Goal: Complete application form: Complete application form

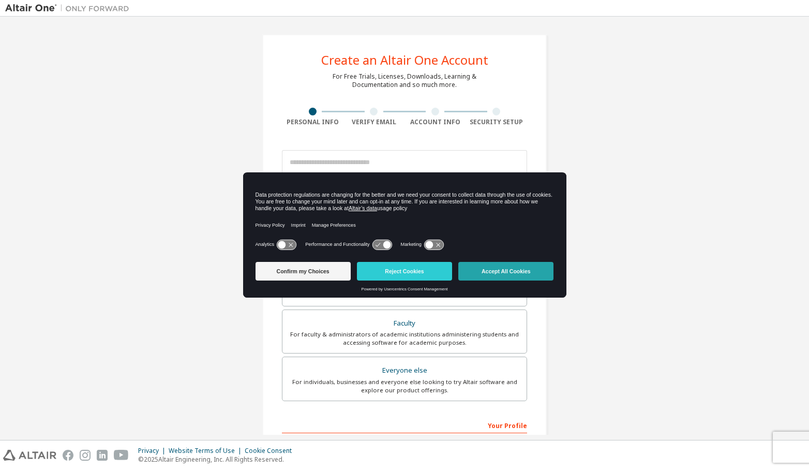
click at [496, 267] on button "Accept All Cookies" at bounding box center [506, 271] width 95 height 19
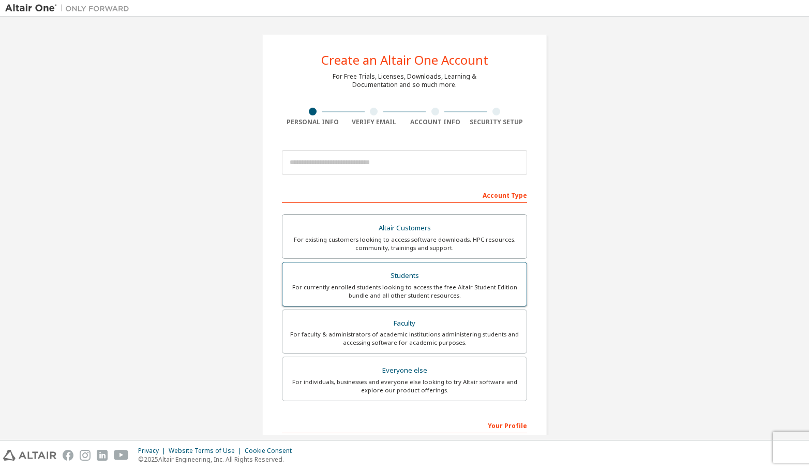
click at [380, 280] on div "Students" at bounding box center [405, 276] width 232 height 14
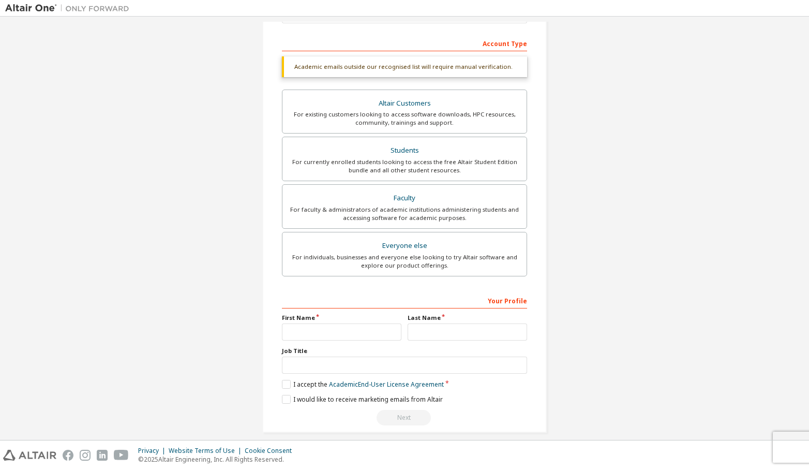
scroll to position [162, 0]
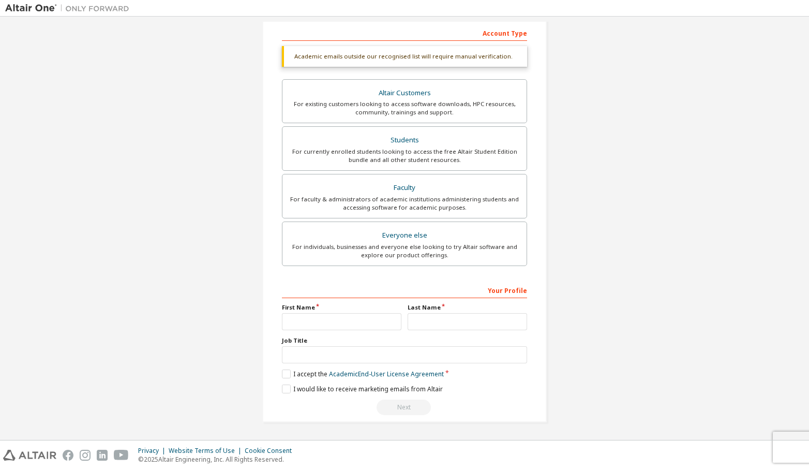
click at [597, 309] on div "Create an Altair One Account For Free Trials, Licenses, Downloads, Learning & D…" at bounding box center [404, 147] width 799 height 575
click at [337, 319] on input "text" at bounding box center [342, 321] width 120 height 17
type input "*"
click at [438, 325] on input "text" at bounding box center [468, 321] width 120 height 17
drag, startPoint x: 378, startPoint y: 324, endPoint x: 103, endPoint y: 300, distance: 275.3
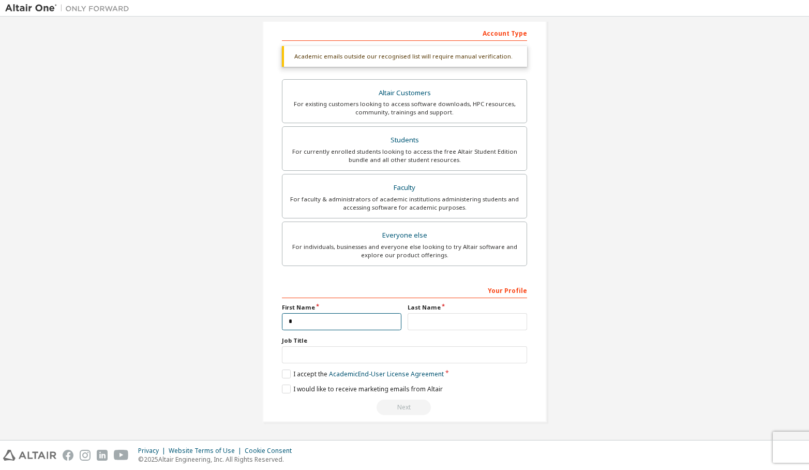
click at [103, 300] on div "Create an Altair One Account For Free Trials, Licenses, Downloads, Learning & D…" at bounding box center [404, 147] width 799 height 575
click at [472, 322] on input "text" at bounding box center [468, 321] width 120 height 17
type input "**"
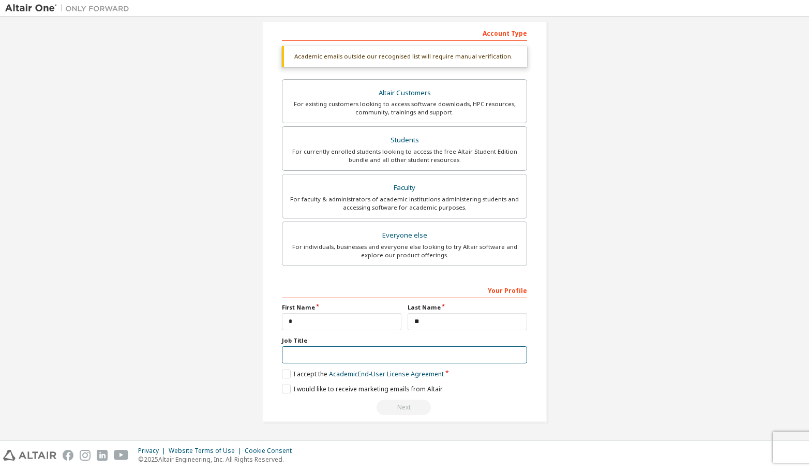
click at [402, 360] on input "text" at bounding box center [404, 354] width 245 height 17
click at [282, 369] on label "I accept the Academic End-User License Agreement" at bounding box center [363, 373] width 162 height 9
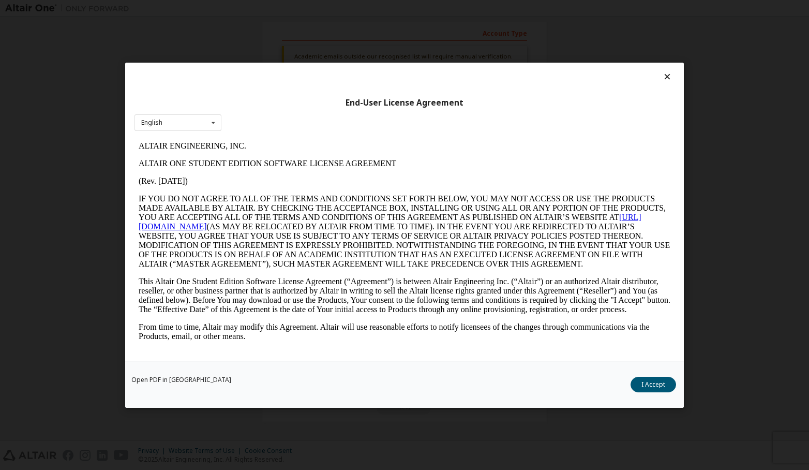
scroll to position [0, 0]
click at [661, 384] on button "I Accept" at bounding box center [654, 384] width 46 height 16
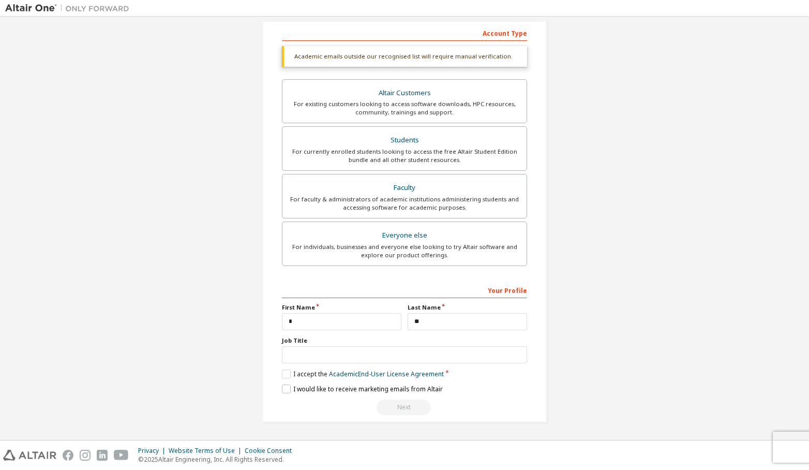
click at [288, 392] on label "I would like to receive marketing emails from Altair" at bounding box center [362, 389] width 161 height 9
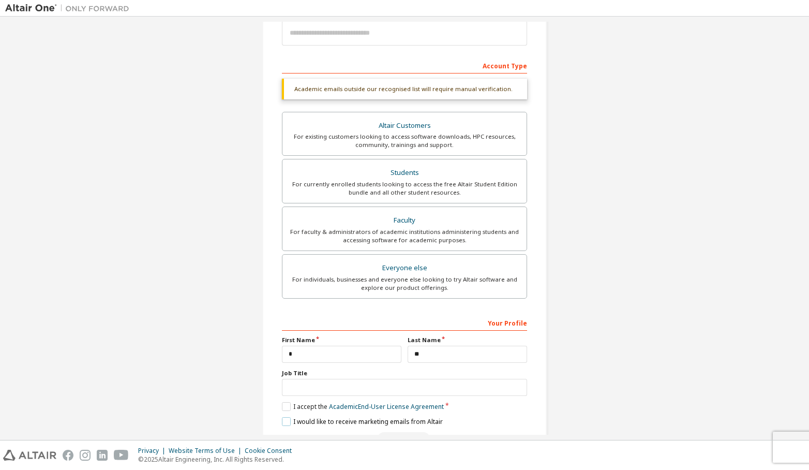
scroll to position [162, 0]
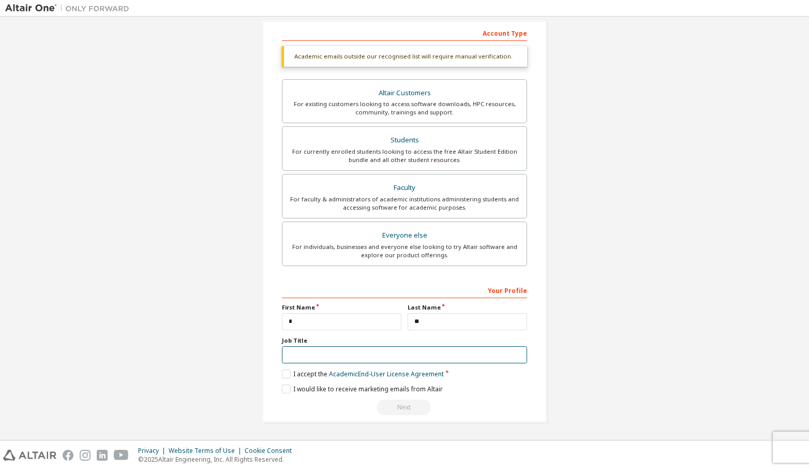
click at [423, 357] on input "text" at bounding box center [404, 354] width 245 height 17
type input "*"
type input "*******"
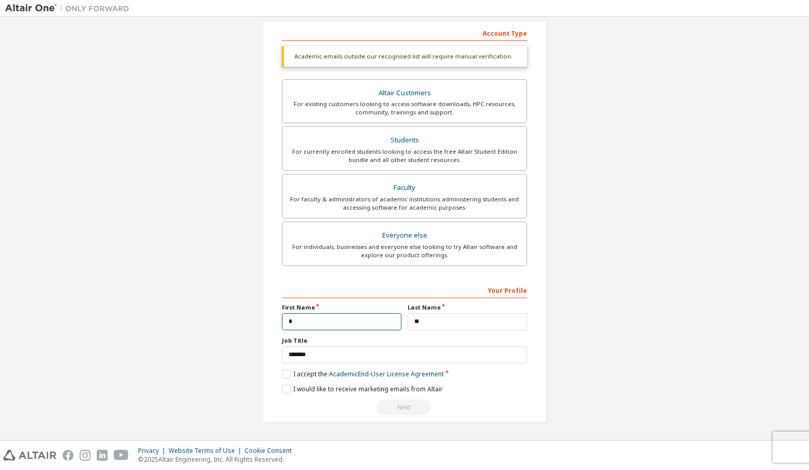
drag, startPoint x: 296, startPoint y: 326, endPoint x: 180, endPoint y: 327, distance: 116.4
click at [180, 327] on div "Create an Altair One Account For Free Trials, Licenses, Downloads, Learning & D…" at bounding box center [404, 147] width 799 height 575
type input "*"
drag, startPoint x: 454, startPoint y: 317, endPoint x: 134, endPoint y: 319, distance: 320.9
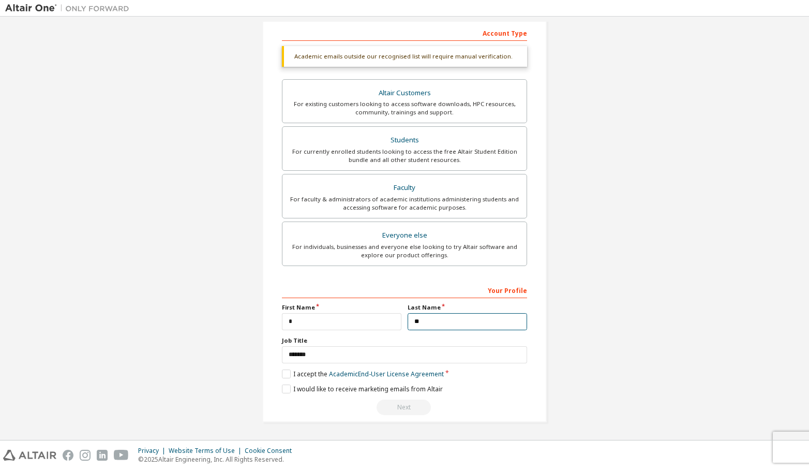
click at [138, 319] on div "Create an Altair One Account For Free Trials, Licenses, Downloads, Learning & D…" at bounding box center [404, 147] width 799 height 575
type input "*****"
click at [151, 363] on div "Create an Altair One Account For Free Trials, Licenses, Downloads, Learning & D…" at bounding box center [404, 147] width 799 height 575
click at [216, 335] on div "Create an Altair One Account For Free Trials, Licenses, Downloads, Learning & D…" at bounding box center [404, 147] width 799 height 575
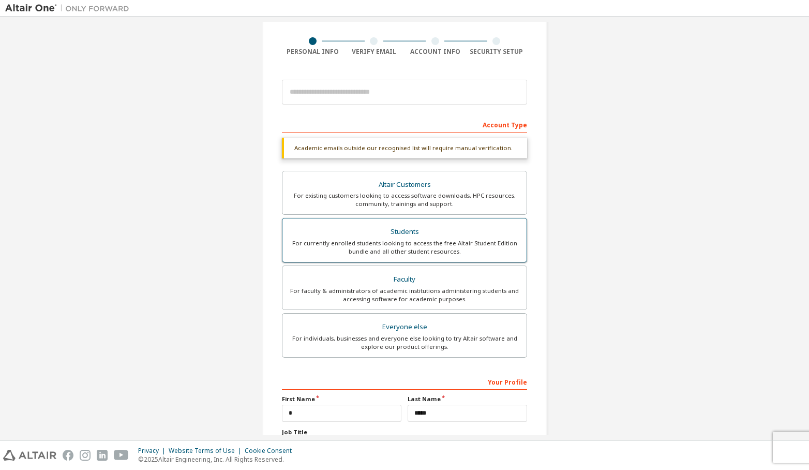
scroll to position [58, 0]
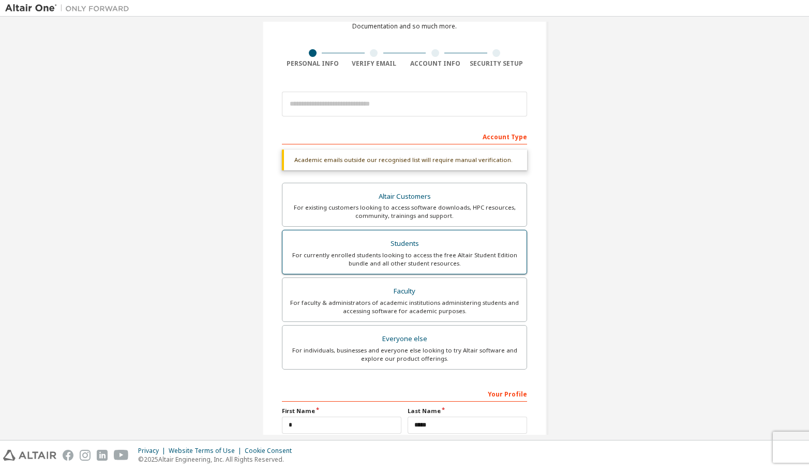
click at [406, 231] on label "Students For currently enrolled students looking to access the free Altair Stud…" at bounding box center [404, 252] width 245 height 45
click at [405, 253] on div "For currently enrolled students looking to access the free Altair Student Editi…" at bounding box center [405, 259] width 232 height 17
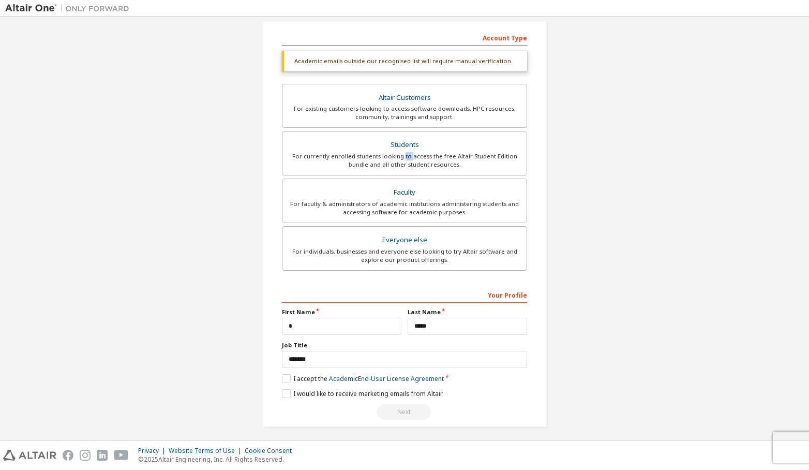
scroll to position [162, 0]
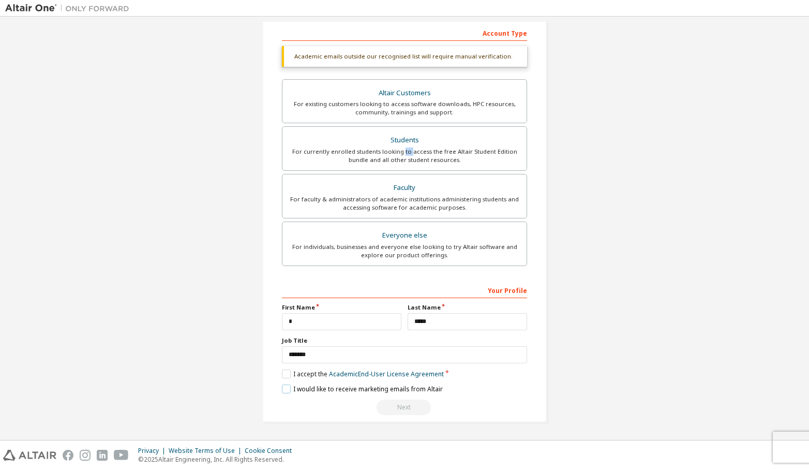
click at [307, 388] on label "I would like to receive marketing emails from Altair" at bounding box center [362, 389] width 161 height 9
click at [287, 372] on label "I accept the Academic End-User License Agreement" at bounding box center [363, 373] width 162 height 9
click at [282, 375] on label "I accept the Academic End-User License Agreement" at bounding box center [363, 373] width 162 height 9
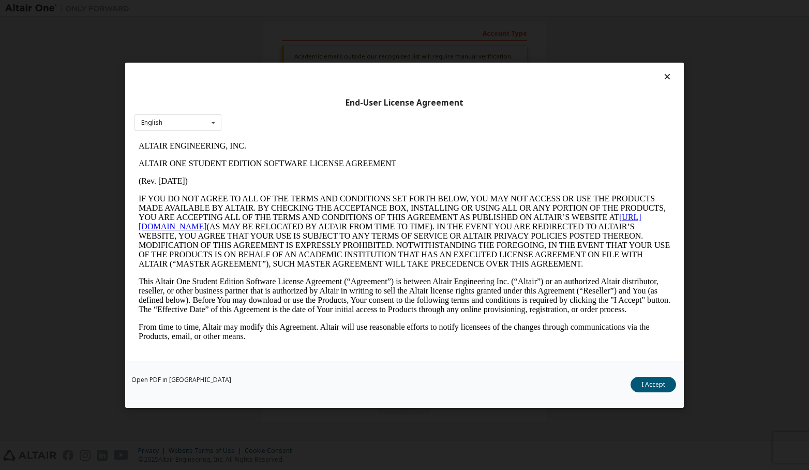
scroll to position [0, 0]
click at [641, 395] on div "Open PDF in New Tab I Accept" at bounding box center [404, 383] width 559 height 47
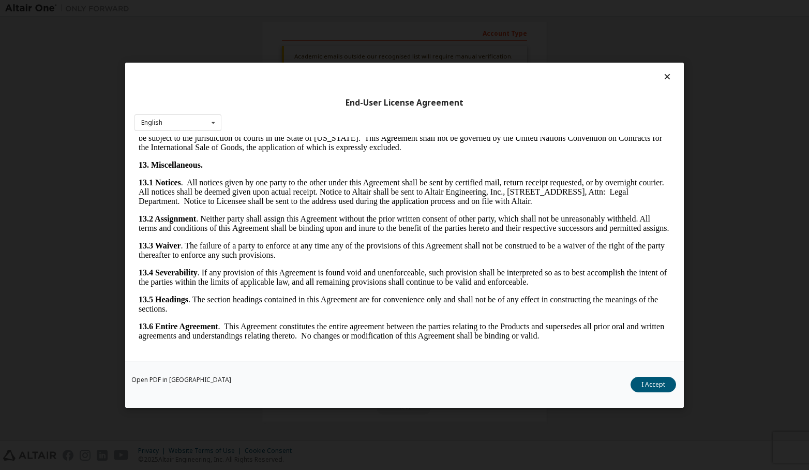
scroll to position [2372, 0]
drag, startPoint x: 673, startPoint y: 215, endPoint x: 782, endPoint y: 518, distance: 322.3
click at [648, 381] on button "I Accept" at bounding box center [654, 384] width 46 height 16
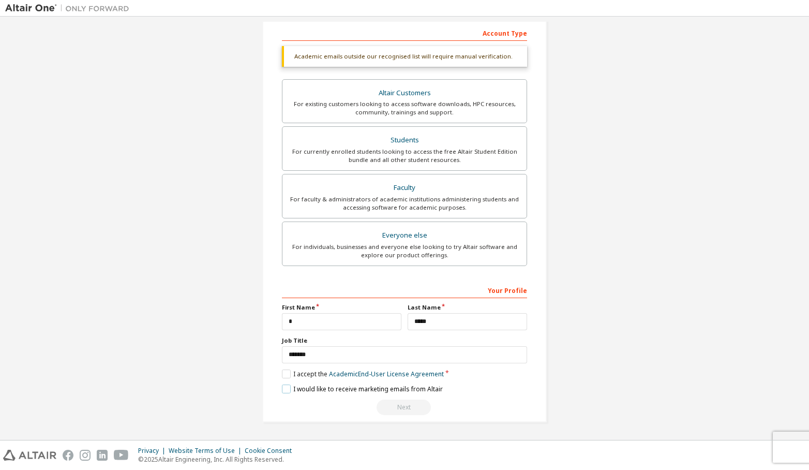
click at [285, 389] on label "I would like to receive marketing emails from Altair" at bounding box center [362, 389] width 161 height 9
click at [416, 406] on div "Next" at bounding box center [404, 408] width 245 height 16
click at [418, 405] on div "Next" at bounding box center [404, 408] width 245 height 16
click at [418, 403] on div "Next" at bounding box center [404, 408] width 245 height 16
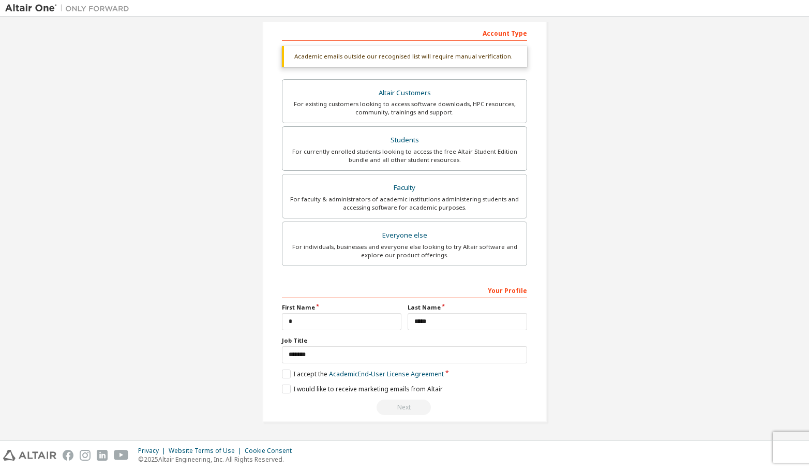
click at [412, 405] on div "Next" at bounding box center [404, 408] width 245 height 16
click at [410, 406] on div "Next" at bounding box center [404, 408] width 245 height 16
click at [408, 407] on div "Next" at bounding box center [404, 408] width 245 height 16
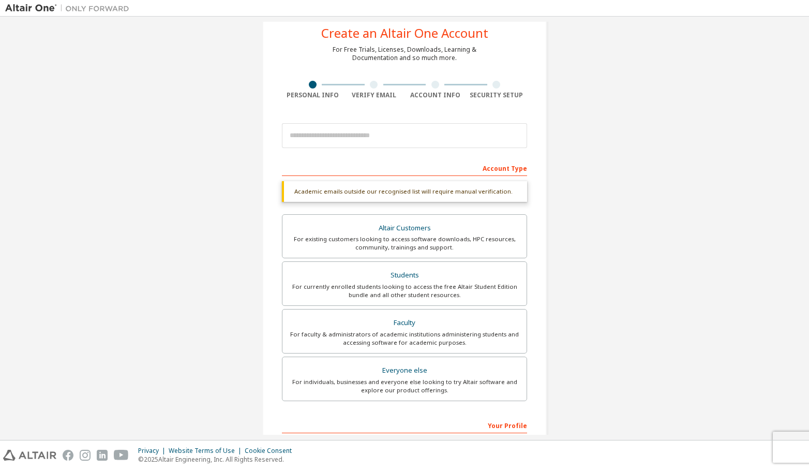
scroll to position [0, 0]
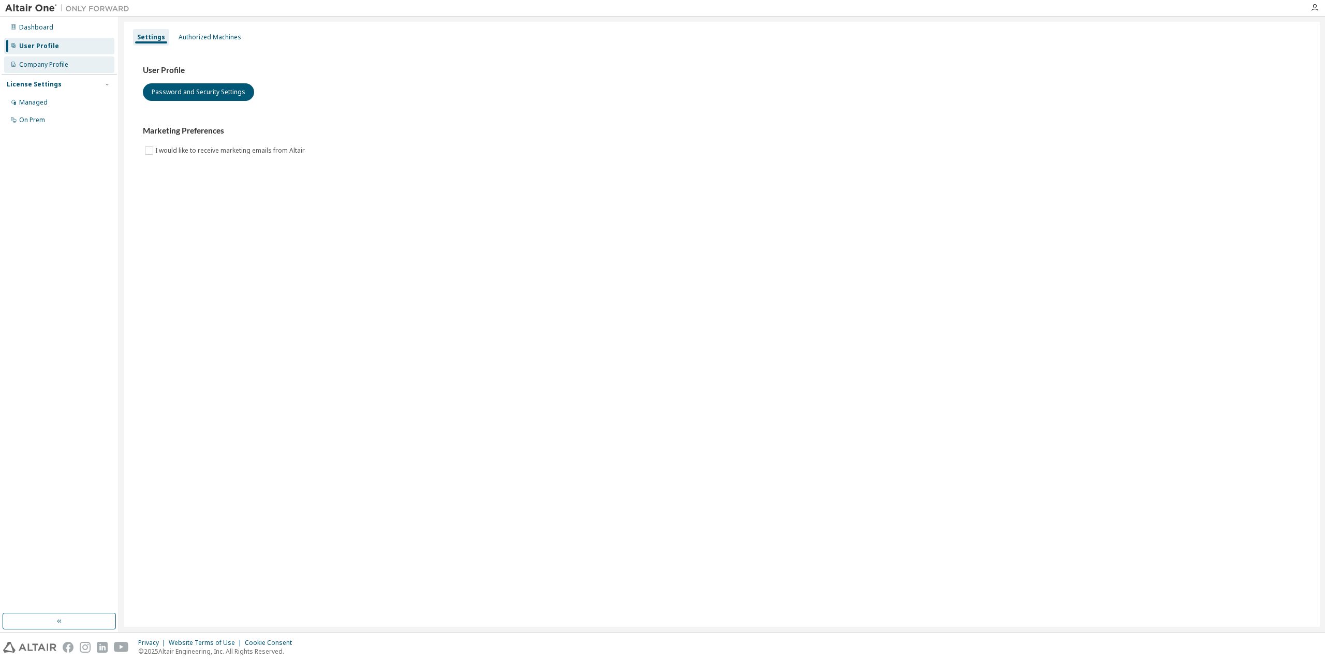
click at [55, 65] on div "Company Profile" at bounding box center [43, 65] width 49 height 8
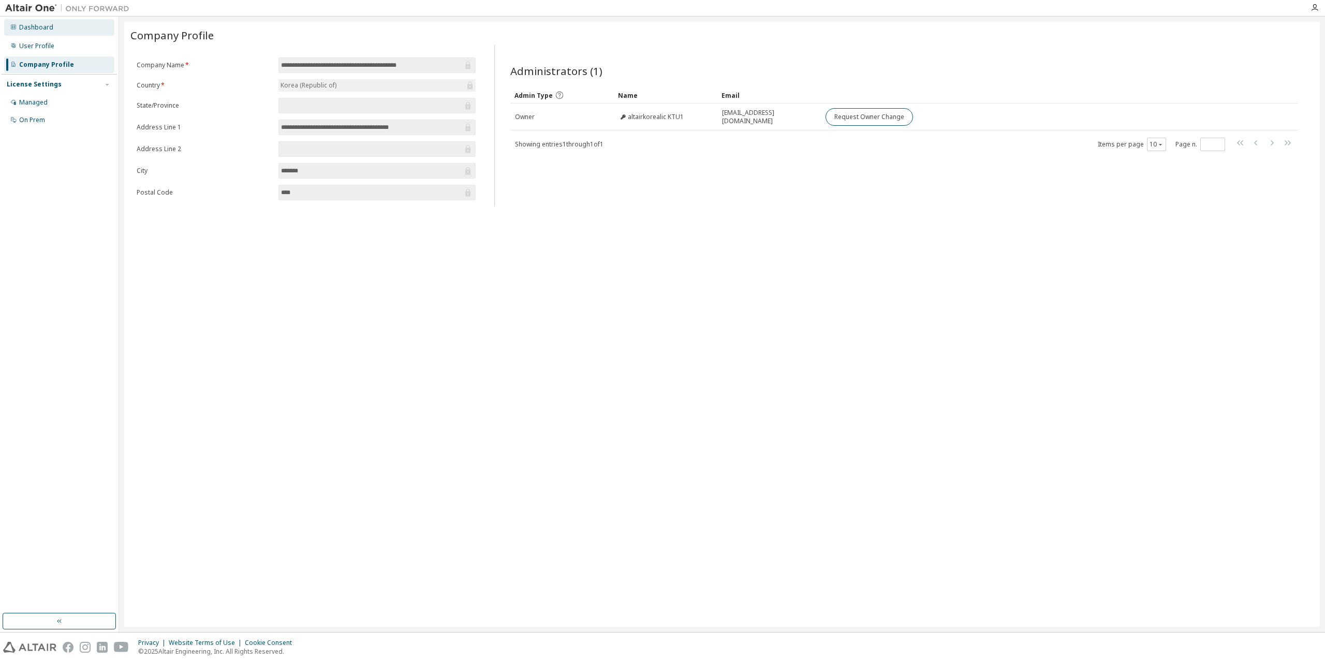
click at [74, 27] on div "Dashboard" at bounding box center [59, 27] width 110 height 17
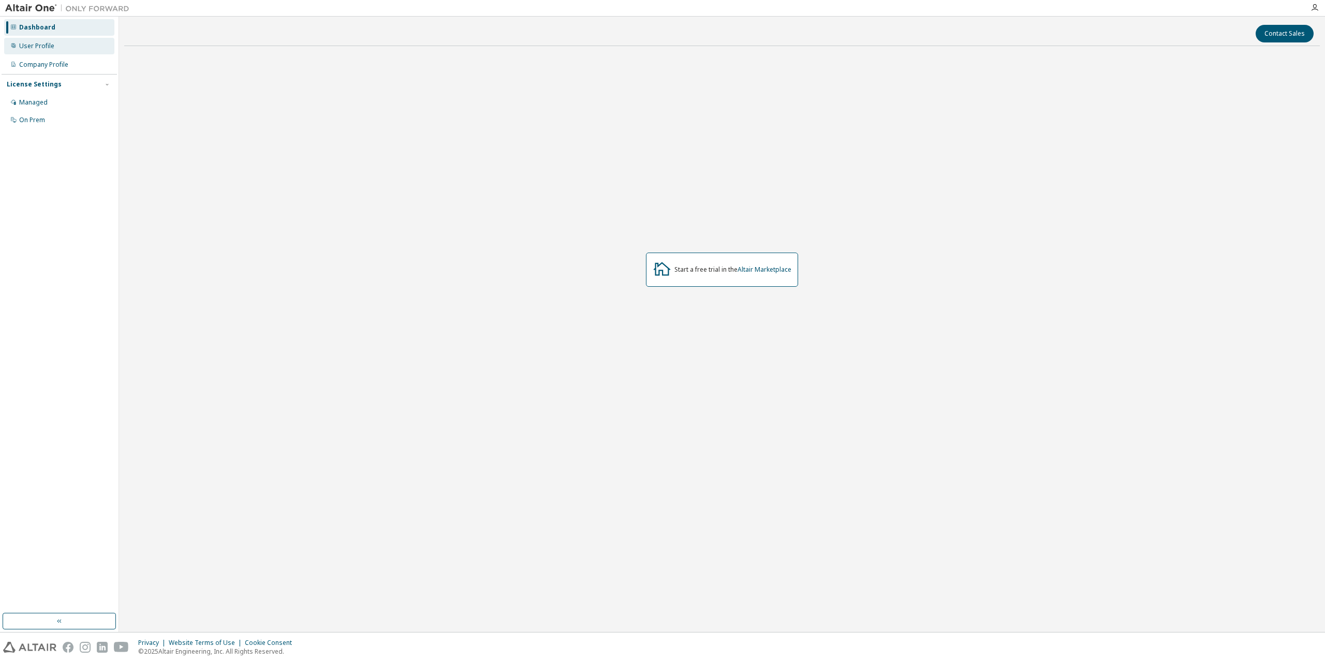
click at [56, 41] on div "User Profile" at bounding box center [59, 46] width 110 height 17
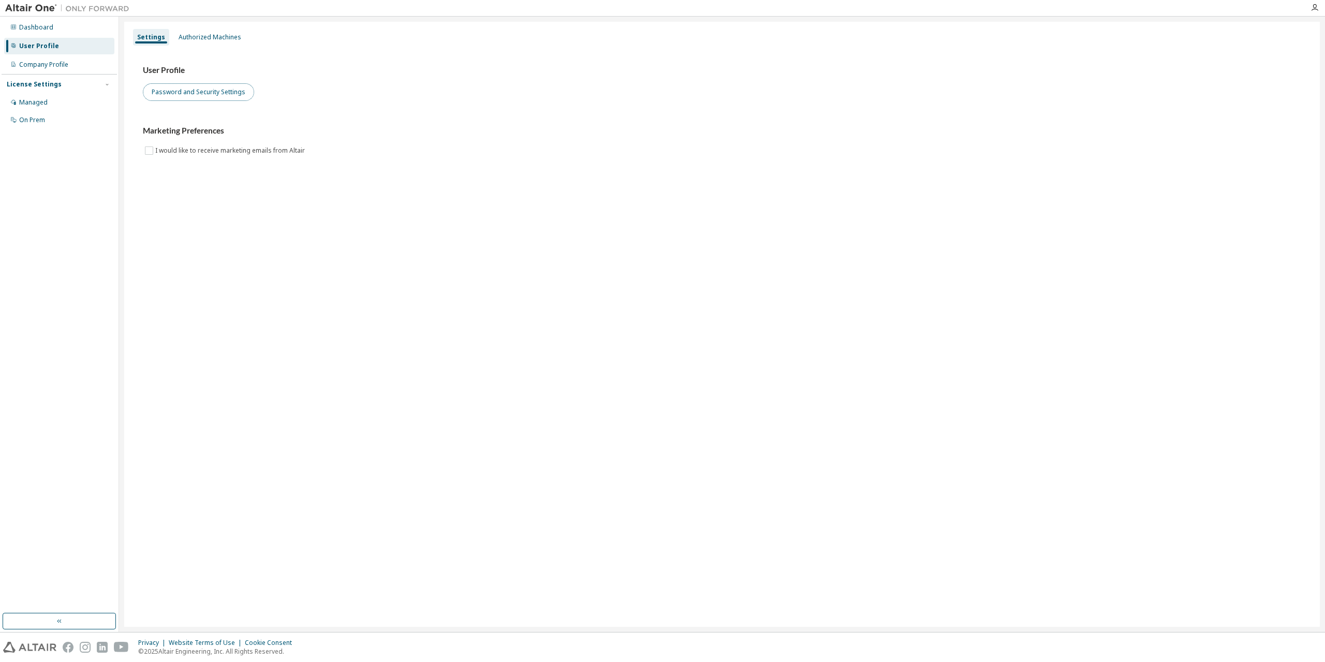
click at [146, 85] on button "Password and Security Settings" at bounding box center [198, 92] width 111 height 18
